Goal: Check status: Check status

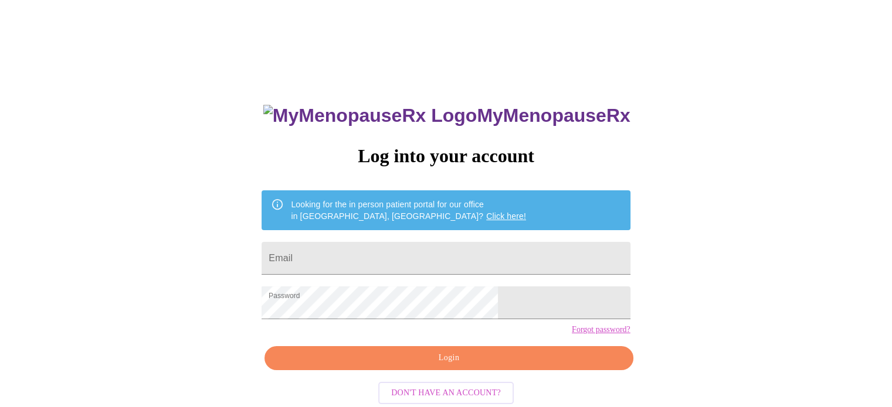
click at [522, 257] on input "Email" at bounding box center [445, 258] width 368 height 33
type input "[EMAIL_ADDRESS][DOMAIN_NAME]"
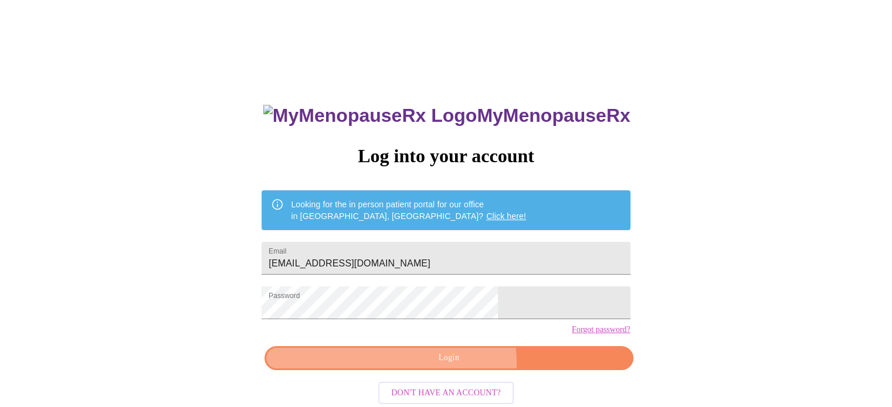
click at [456, 366] on span "Login" at bounding box center [448, 358] width 341 height 15
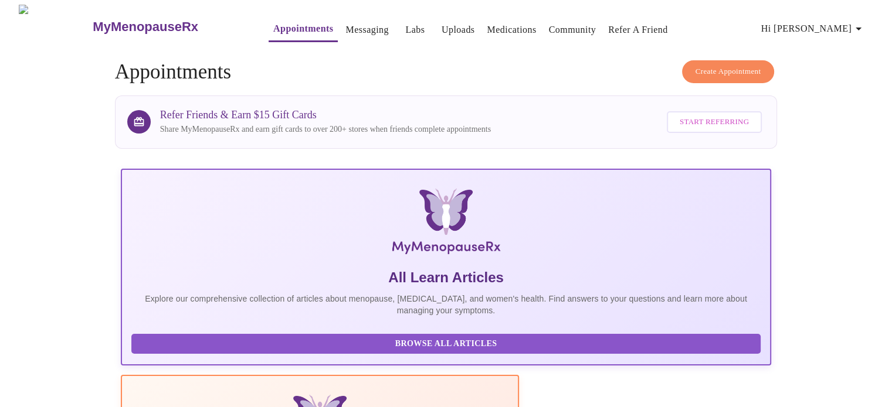
click at [347, 22] on link "Messaging" at bounding box center [366, 30] width 43 height 16
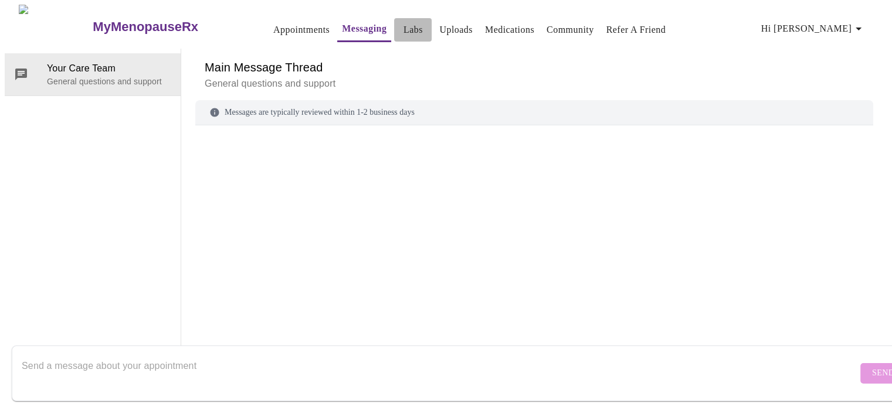
click at [403, 22] on link "Labs" at bounding box center [412, 30] width 19 height 16
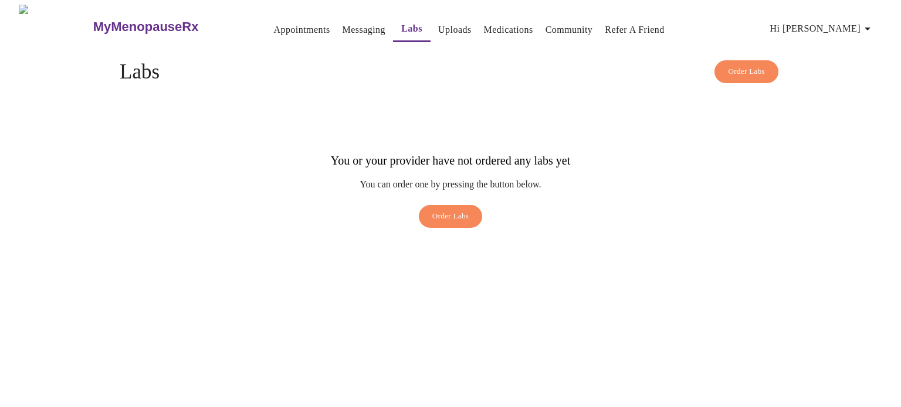
click at [438, 22] on link "Uploads" at bounding box center [454, 30] width 33 height 16
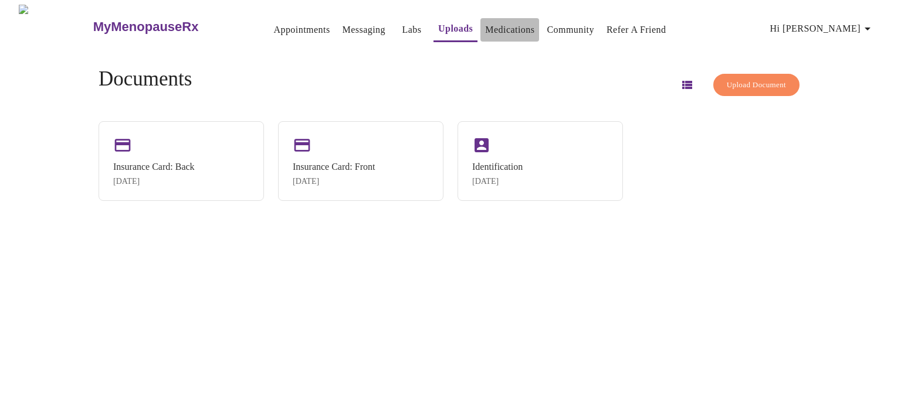
click at [485, 25] on link "Medications" at bounding box center [509, 30] width 49 height 16
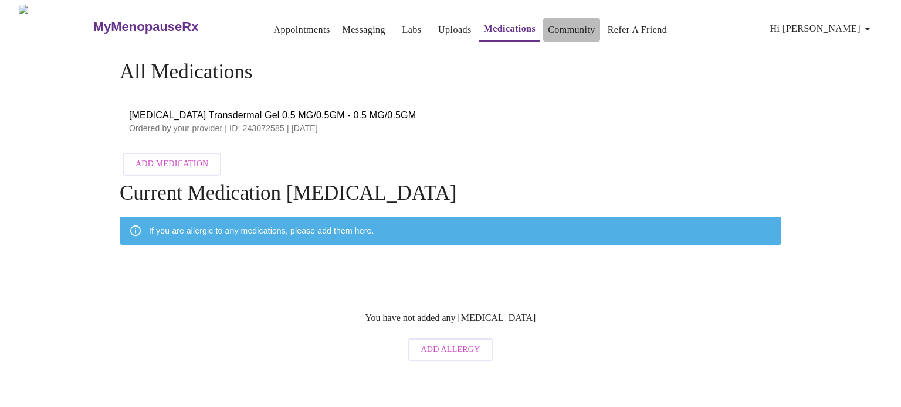
click at [563, 26] on link "Community" at bounding box center [571, 30] width 47 height 16
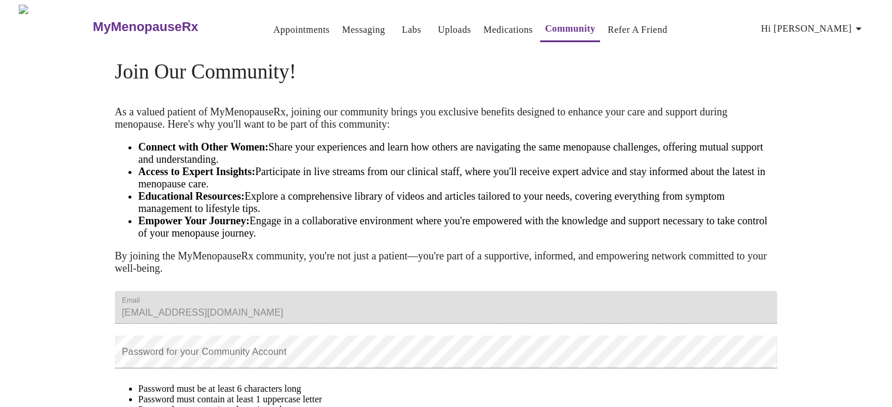
click at [493, 25] on link "Medications" at bounding box center [507, 30] width 49 height 16
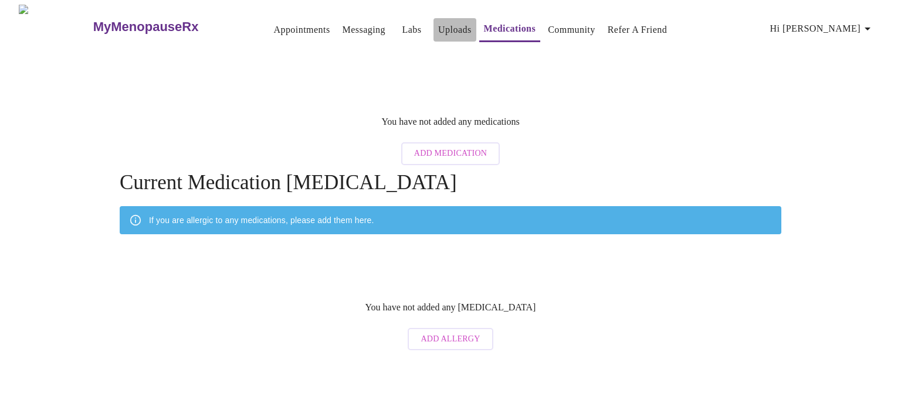
click at [438, 26] on link "Uploads" at bounding box center [454, 30] width 33 height 16
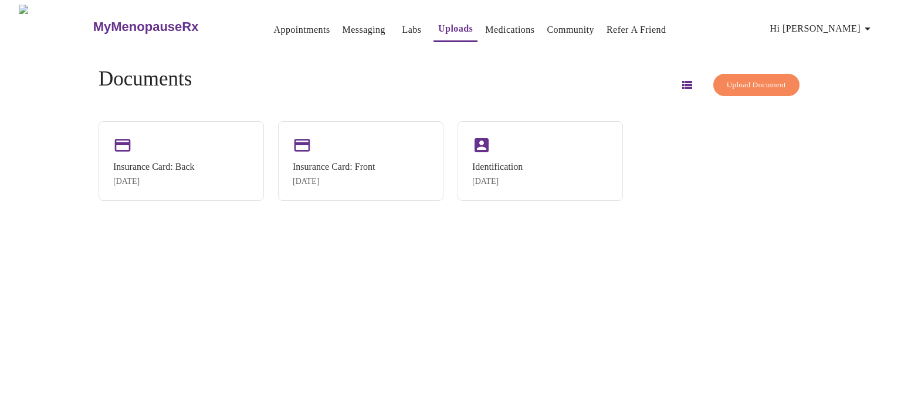
click at [501, 164] on div "Identification" at bounding box center [497, 167] width 50 height 11
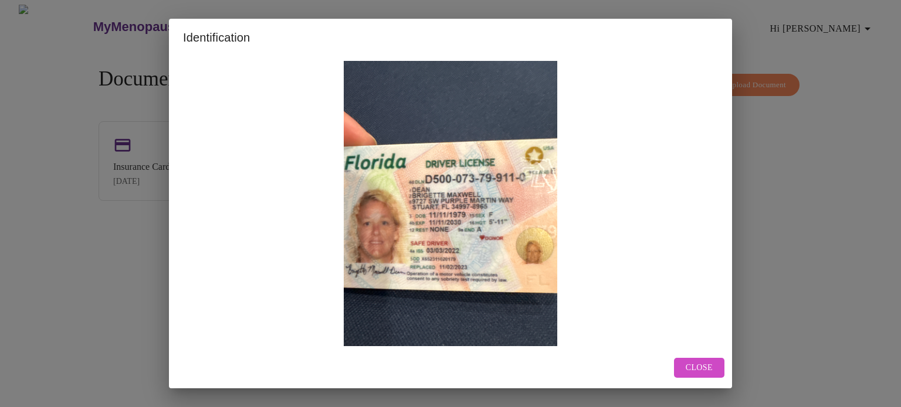
click at [695, 368] on span "Close" at bounding box center [698, 368] width 27 height 15
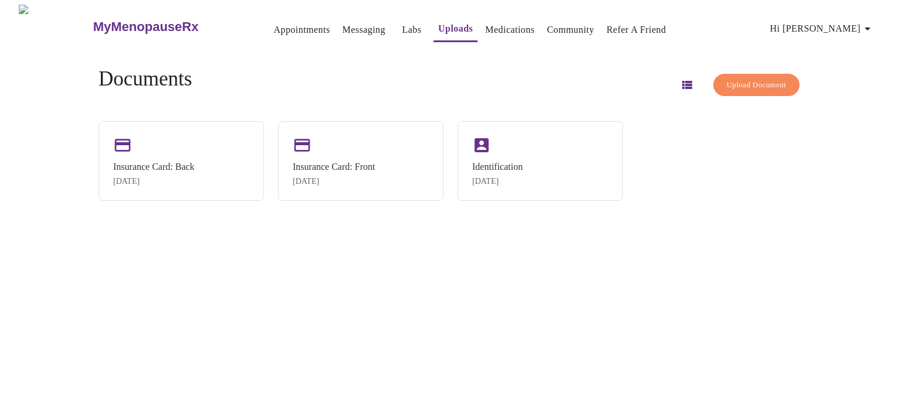
click at [867, 22] on icon "button" at bounding box center [867, 29] width 14 height 14
click at [847, 46] on li "Billing" at bounding box center [848, 45] width 54 height 21
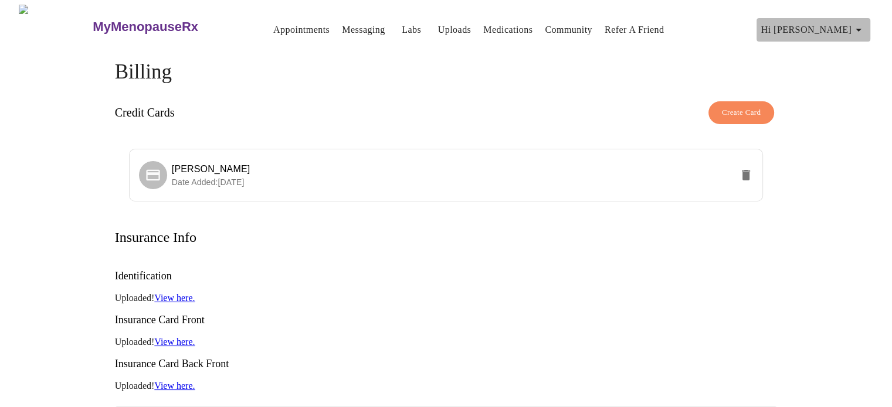
click at [861, 24] on icon "button" at bounding box center [858, 30] width 14 height 14
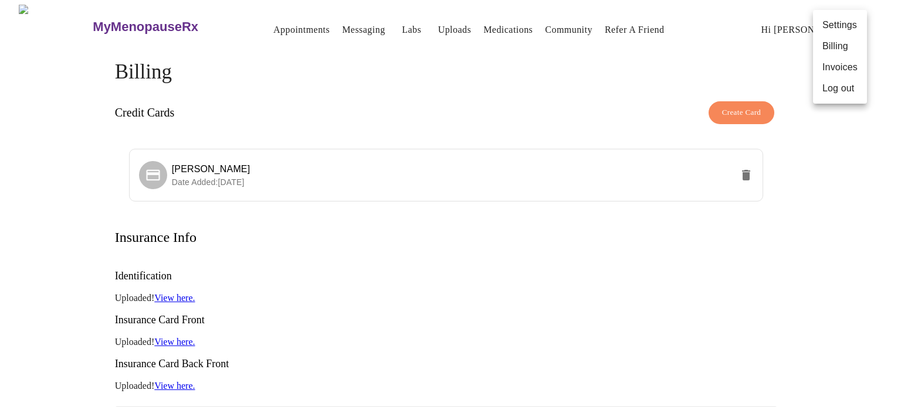
click at [844, 65] on li "Invoices" at bounding box center [840, 67] width 54 height 21
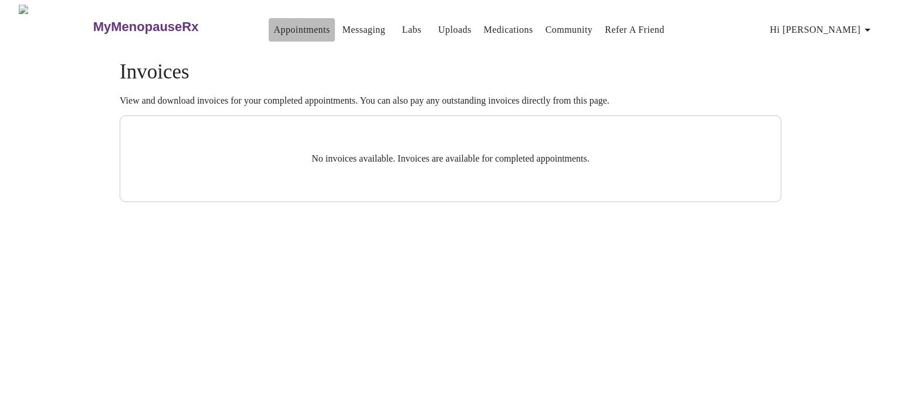
click at [273, 24] on link "Appointments" at bounding box center [301, 30] width 56 height 16
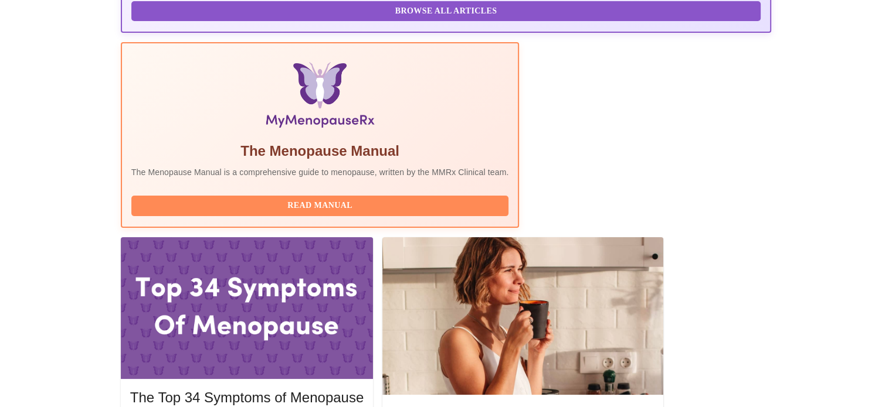
scroll to position [365, 0]
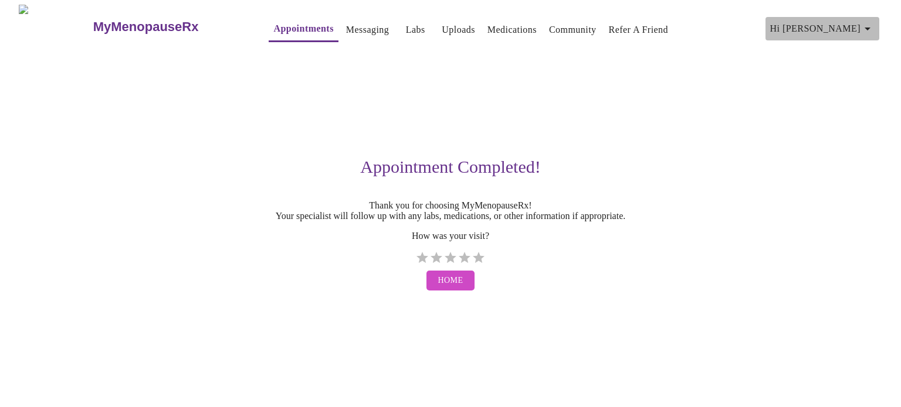
click at [871, 22] on icon "button" at bounding box center [867, 29] width 14 height 14
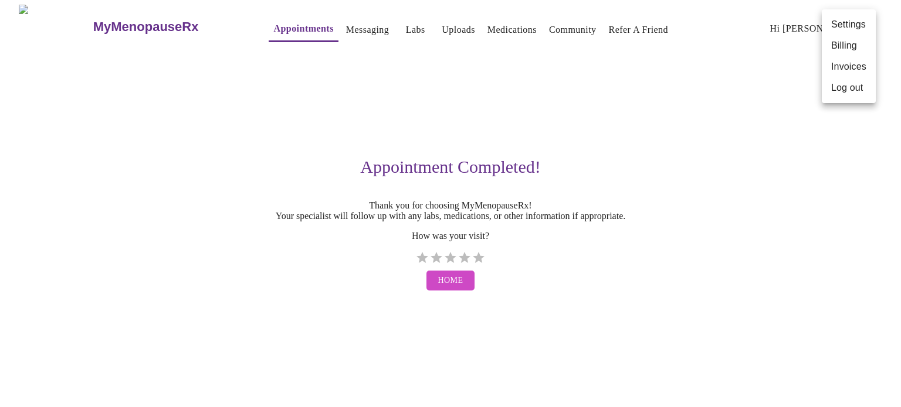
click at [856, 87] on li "Log out" at bounding box center [848, 87] width 54 height 21
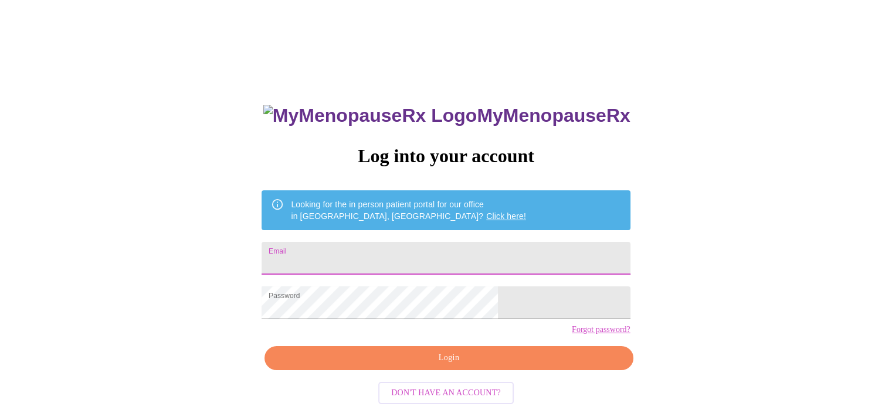
click at [436, 256] on input "Email" at bounding box center [445, 258] width 368 height 33
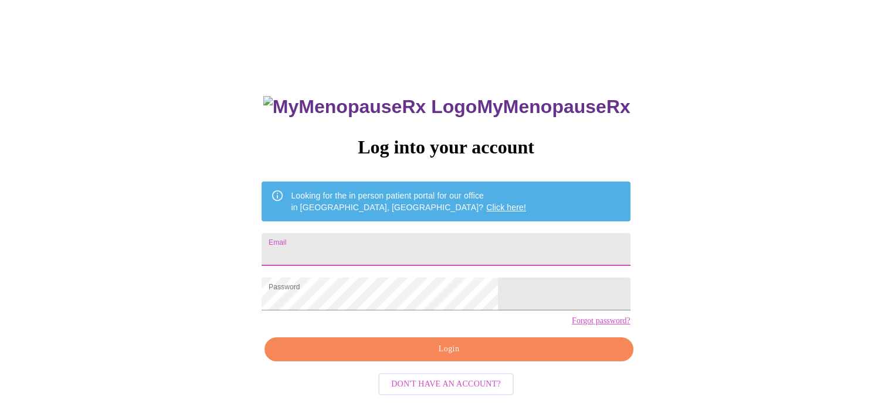
scroll to position [22, 0]
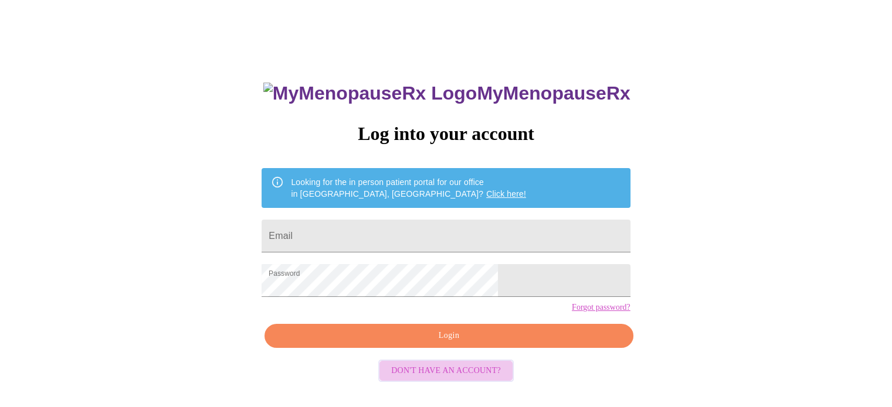
click at [493, 379] on span "Don't have an account?" at bounding box center [446, 371] width 110 height 15
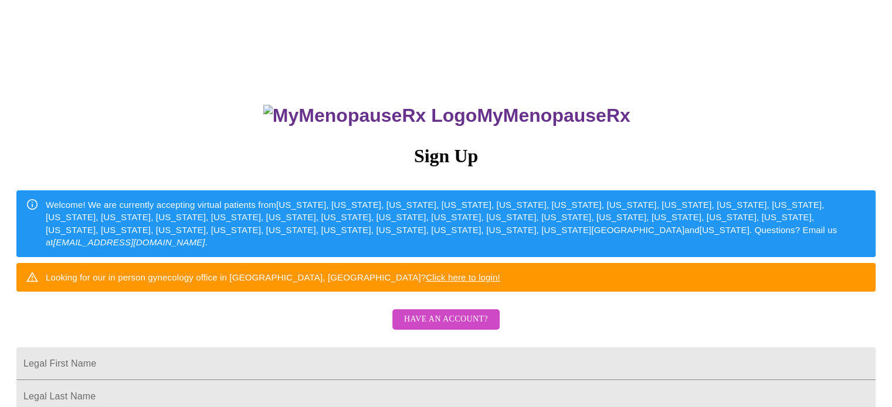
drag, startPoint x: 569, startPoint y: 106, endPoint x: 403, endPoint y: 103, distance: 166.0
click at [403, 105] on h3 "MyMenopauseRx" at bounding box center [447, 116] width 858 height 22
copy h3 "MyMenopauseRx"
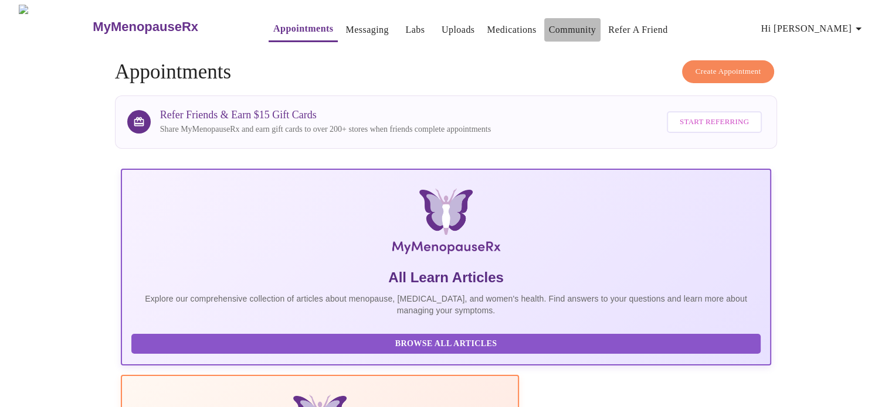
click at [555, 25] on link "Community" at bounding box center [572, 30] width 47 height 16
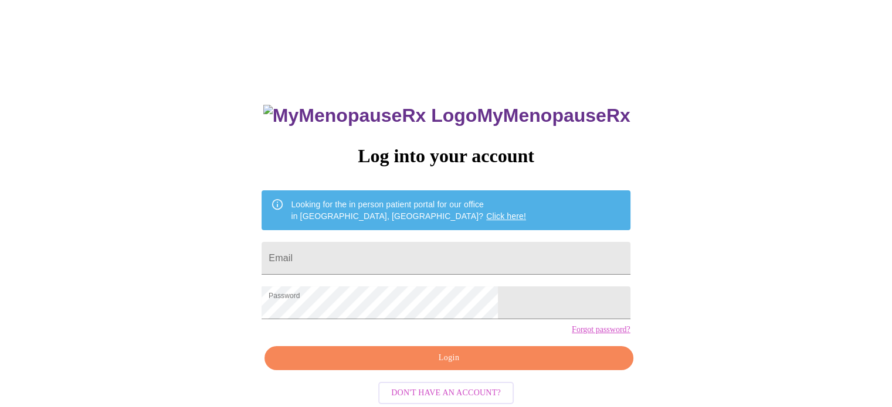
click at [480, 255] on input "Email" at bounding box center [445, 258] width 368 height 33
type input "[EMAIL_ADDRESS][DOMAIN_NAME]"
click at [471, 366] on span "Login" at bounding box center [448, 358] width 341 height 15
